Goal: Information Seeking & Learning: Compare options

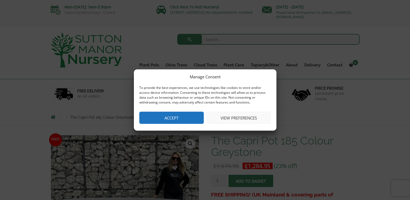
click at [181, 117] on button "Accept" at bounding box center [171, 118] width 64 height 12
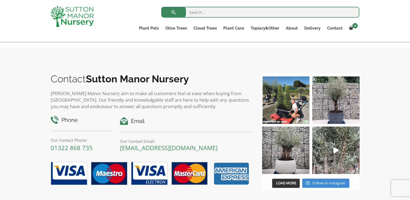
scroll to position [406, 0]
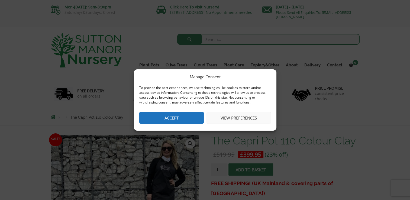
click at [185, 119] on button "Accept" at bounding box center [171, 118] width 64 height 12
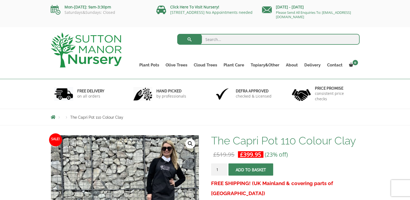
scroll to position [126, 0]
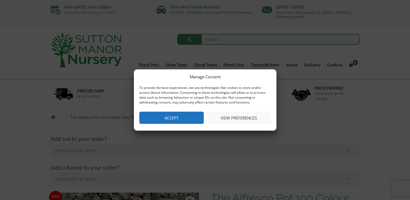
click at [197, 118] on button "Accept" at bounding box center [171, 118] width 64 height 12
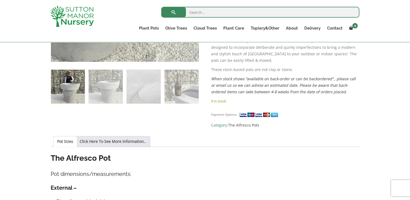
scroll to position [271, 0]
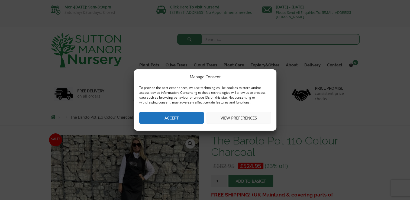
click at [186, 116] on button "Accept" at bounding box center [171, 118] width 64 height 12
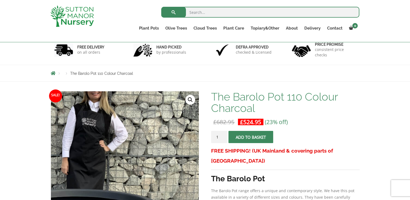
scroll to position [108, 0]
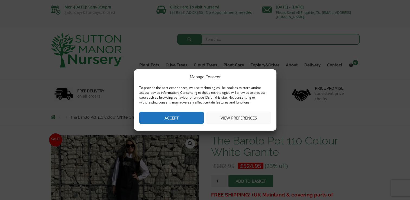
click at [183, 118] on button "Accept" at bounding box center [171, 118] width 64 height 12
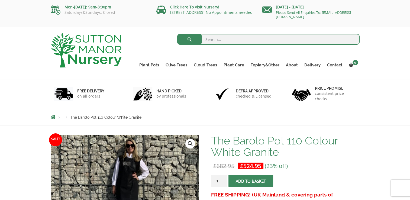
scroll to position [108, 0]
